Goal: Task Accomplishment & Management: Manage account settings

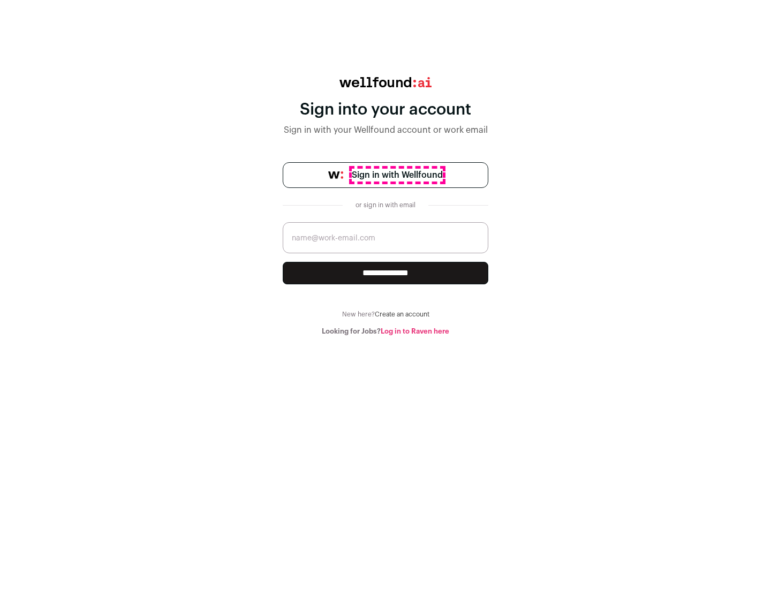
click at [397, 175] on span "Sign in with Wellfound" at bounding box center [397, 175] width 91 height 13
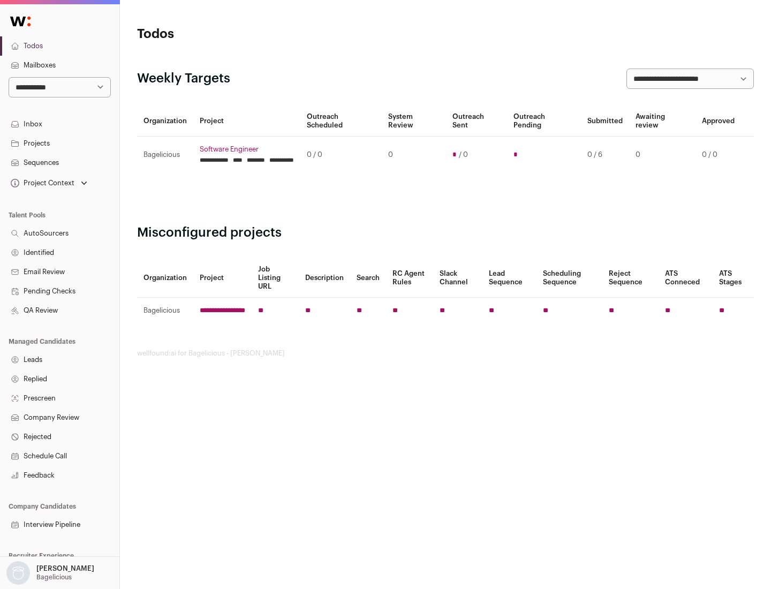
click at [59, 143] on link "Projects" at bounding box center [59, 143] width 119 height 19
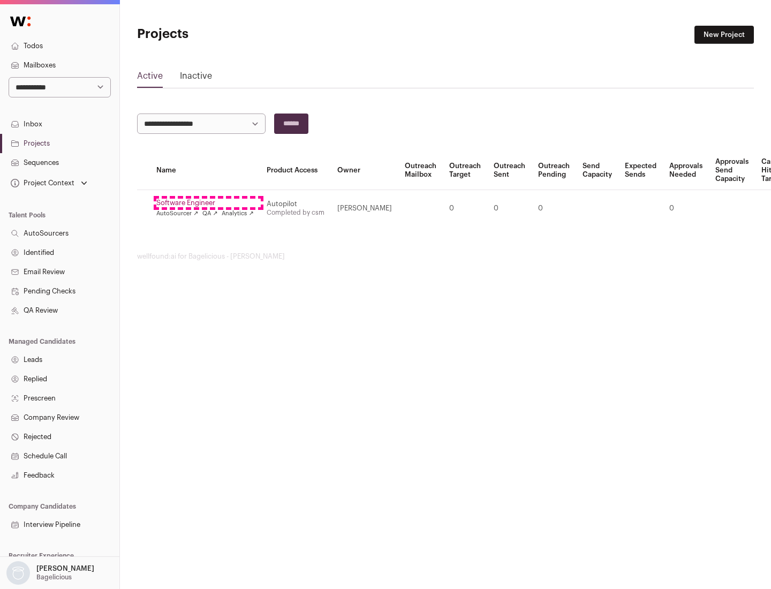
click at [208, 203] on link "Software Engineer" at bounding box center [204, 203] width 97 height 9
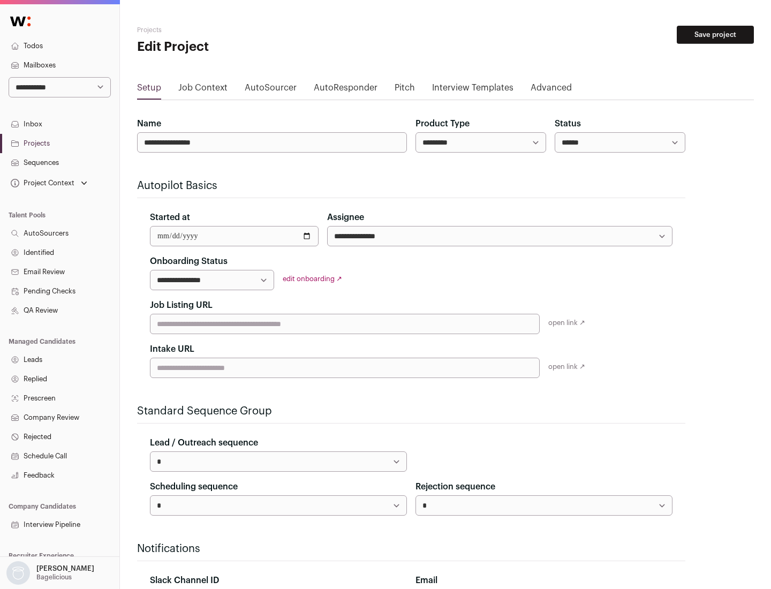
click at [715, 35] on button "Save project" at bounding box center [715, 35] width 77 height 18
